Goal: Task Accomplishment & Management: Manage account settings

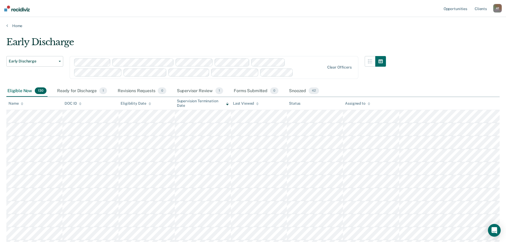
click at [37, 73] on div "Early Discharge Early Discharge" at bounding box center [34, 70] width 57 height 29
click at [352, 104] on div "Assigned to" at bounding box center [357, 103] width 25 height 5
click at [23, 90] on div "Eligible Now 130" at bounding box center [26, 91] width 41 height 12
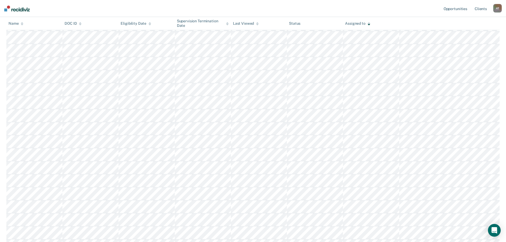
scroll to position [316, 0]
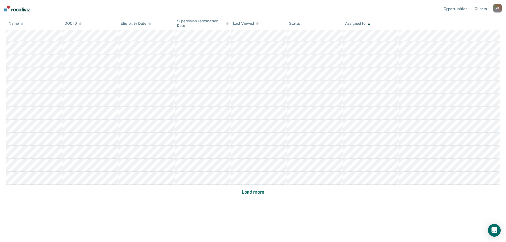
click at [248, 191] on button "Load more" at bounding box center [253, 192] width 26 height 6
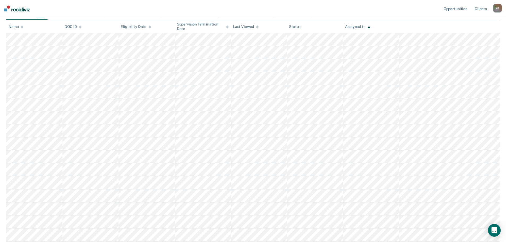
scroll to position [0, 0]
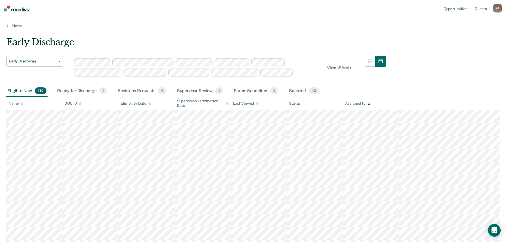
click at [352, 103] on div "Assigned to" at bounding box center [357, 103] width 25 height 5
click at [351, 104] on div "Assigned to" at bounding box center [357, 103] width 25 height 5
click at [353, 103] on div "Assigned to" at bounding box center [357, 103] width 25 height 5
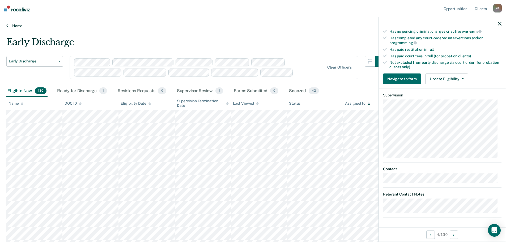
click at [14, 26] on link "Home" at bounding box center [252, 25] width 493 height 5
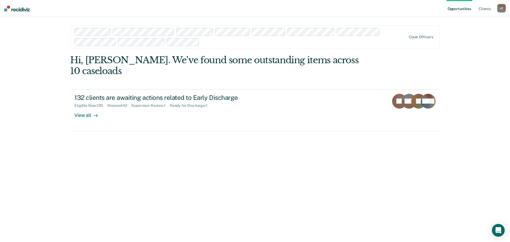
click at [499, 10] on div "A T" at bounding box center [501, 8] width 9 height 9
click at [471, 22] on link "Profile" at bounding box center [480, 21] width 43 height 5
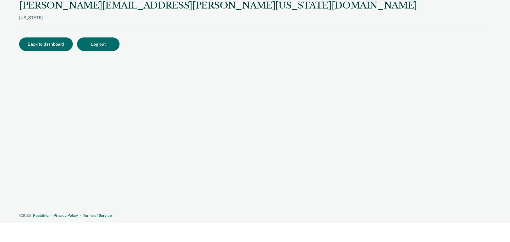
click at [24, 18] on div "[US_STATE]" at bounding box center [218, 22] width 398 height 14
click at [30, 12] on div "[PERSON_NAME][EMAIL_ADDRESS][PERSON_NAME][US_STATE][DOMAIN_NAME] [US_STATE]" at bounding box center [218, 14] width 398 height 29
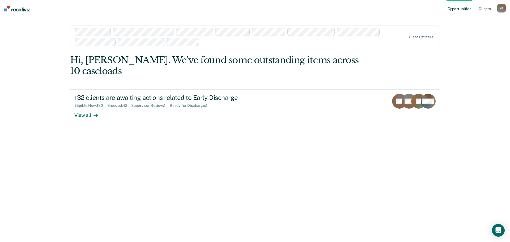
click at [502, 11] on div "A T" at bounding box center [501, 8] width 9 height 9
click at [466, 22] on link "Profile" at bounding box center [480, 21] width 43 height 5
